Goal: Obtain resource: Obtain resource

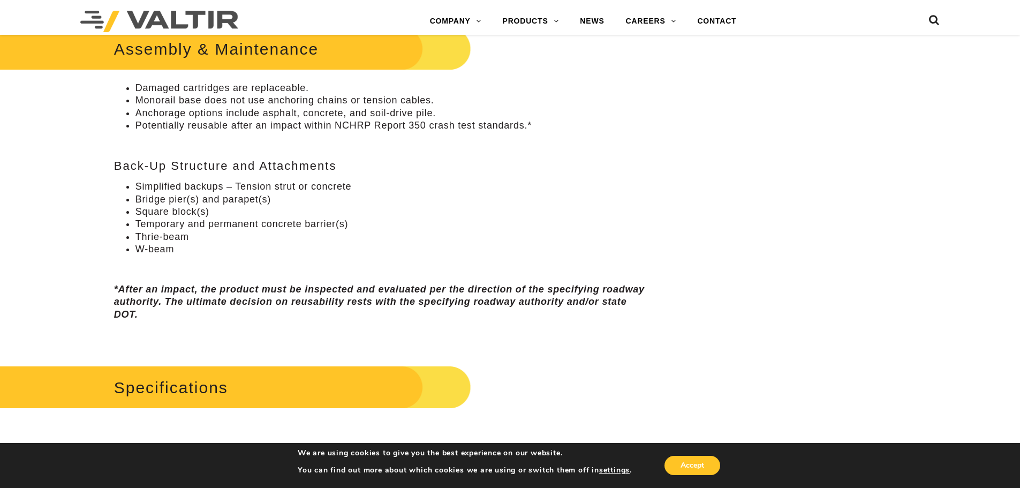
scroll to position [803, 0]
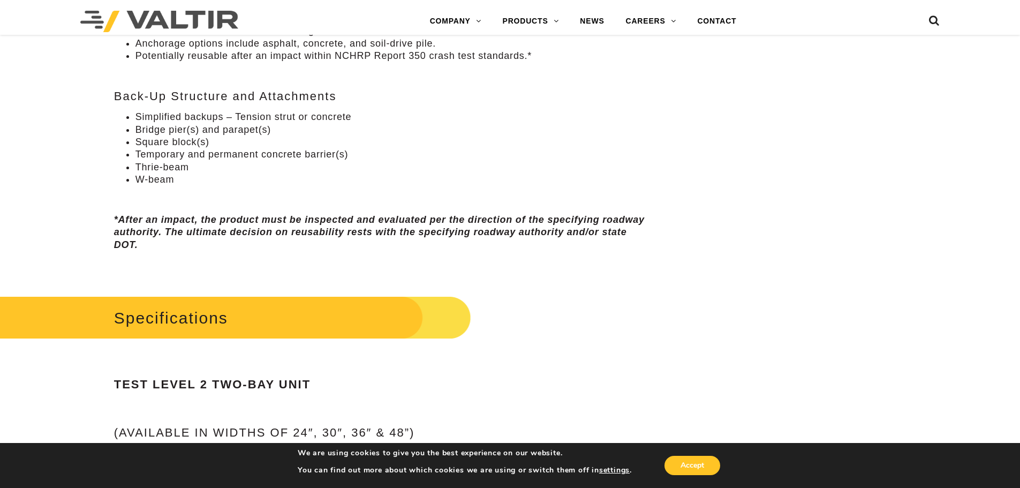
click at [433, 114] on li "Simplified backups – Tension strut or concrete" at bounding box center [394, 117] width 516 height 12
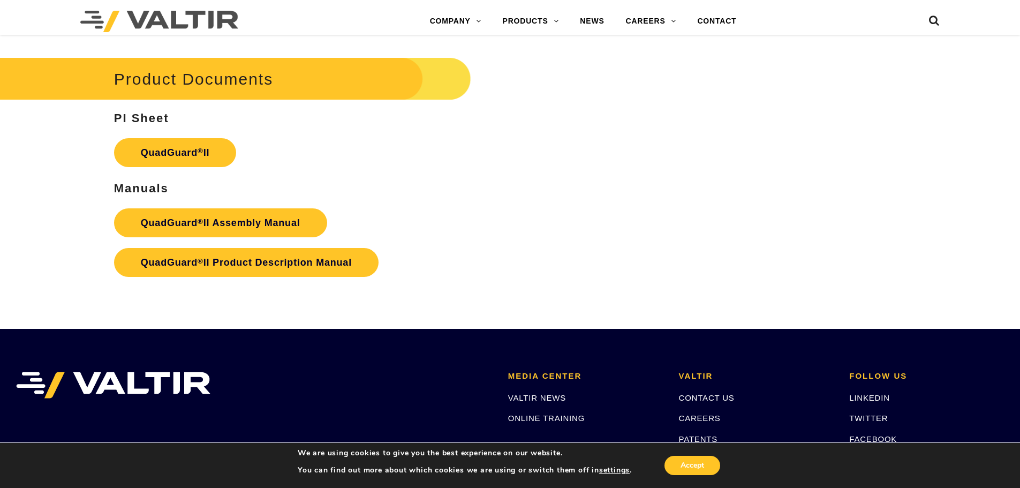
scroll to position [2143, 0]
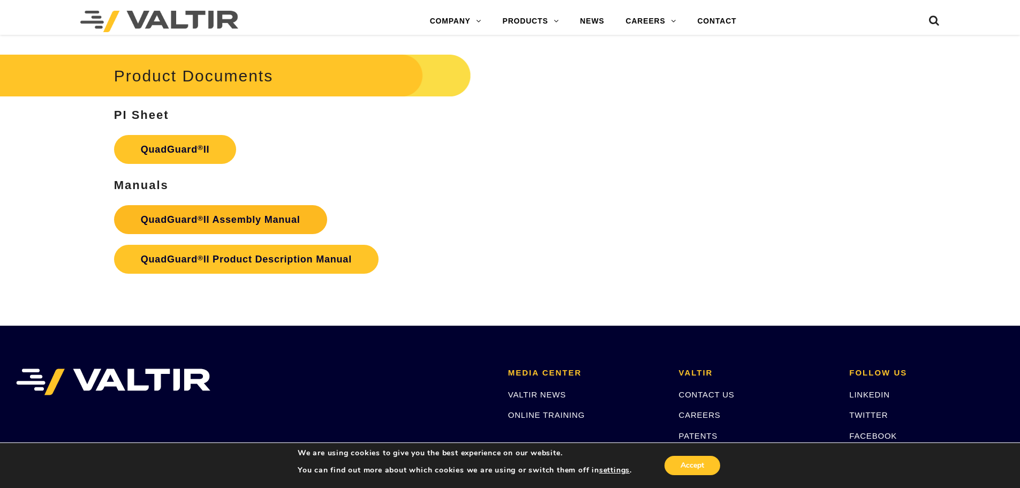
click at [254, 214] on strong "QuadGuard ® II Assembly Manual" at bounding box center [221, 219] width 160 height 11
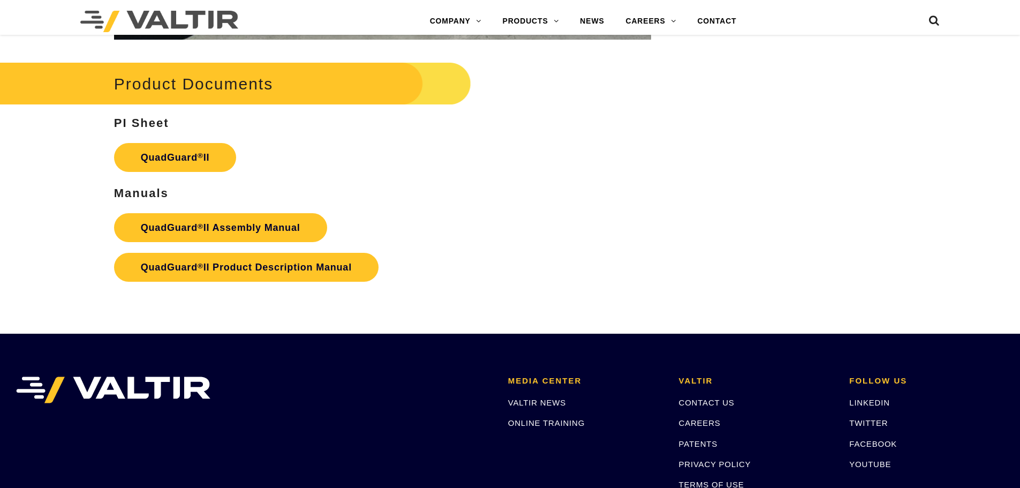
scroll to position [2143, 0]
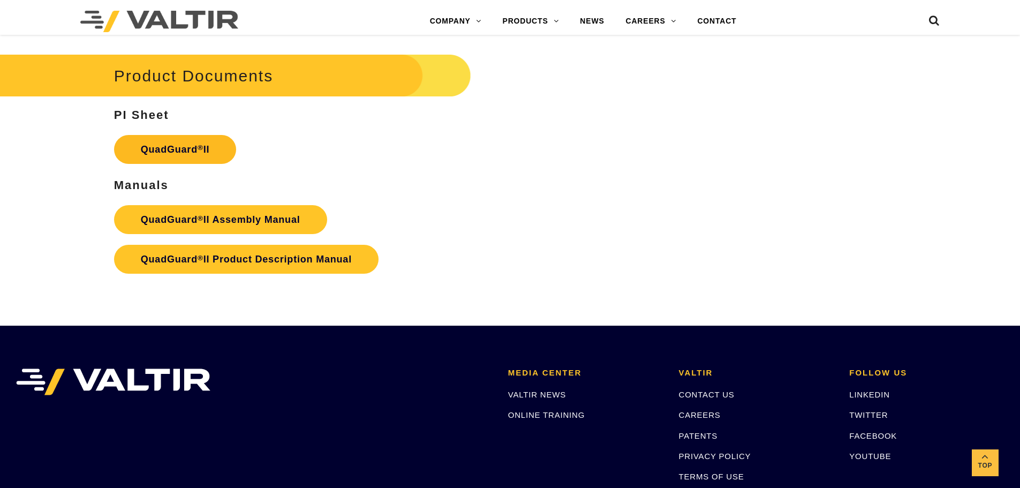
click at [204, 135] on link "QuadGuard ® II" at bounding box center [175, 149] width 123 height 29
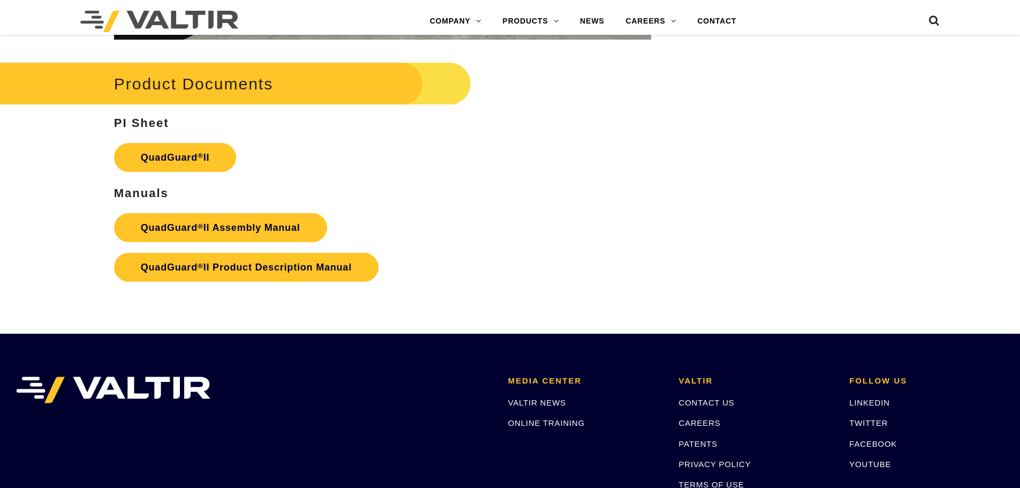
scroll to position [2143, 0]
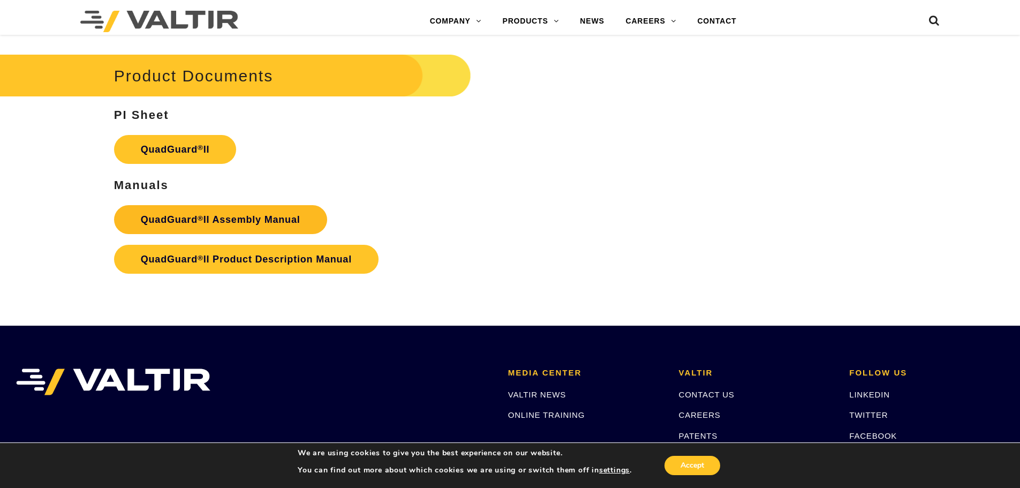
click at [277, 214] on strong "QuadGuard ® II Assembly Manual" at bounding box center [221, 219] width 160 height 11
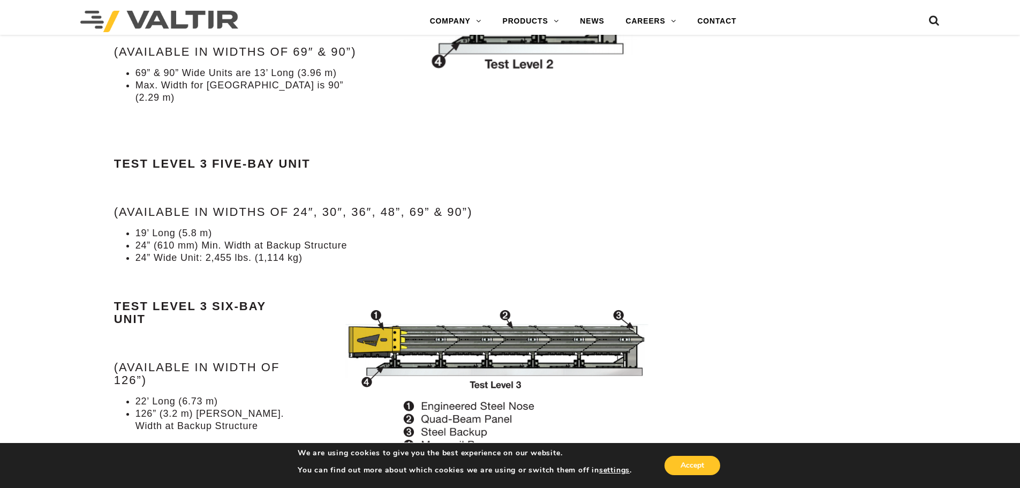
scroll to position [1339, 0]
